Goal: Navigation & Orientation: Find specific page/section

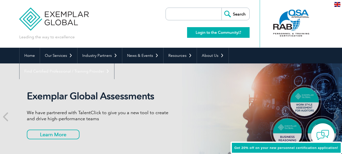
click at [213, 31] on link "Login to the Community" at bounding box center [218, 32] width 63 height 11
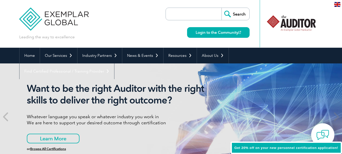
click at [184, 13] on input "search" at bounding box center [194, 14] width 53 height 12
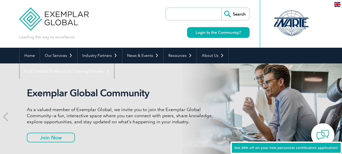
click at [319, 21] on div at bounding box center [320, 23] width 6 height 47
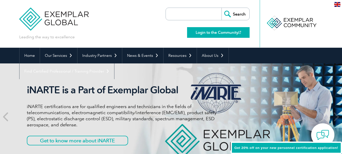
click at [217, 30] on link "Login to the Community" at bounding box center [218, 32] width 63 height 11
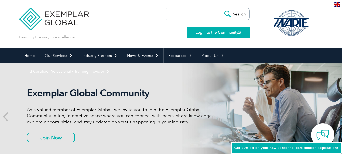
click at [218, 32] on link "Login to the Community" at bounding box center [218, 32] width 63 height 11
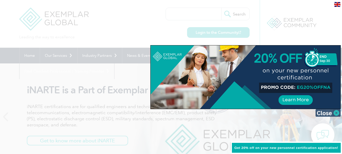
click at [326, 112] on img at bounding box center [327, 113] width 25 height 8
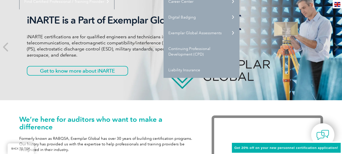
scroll to position [76, 0]
